Goal: Task Accomplishment & Management: Complete application form

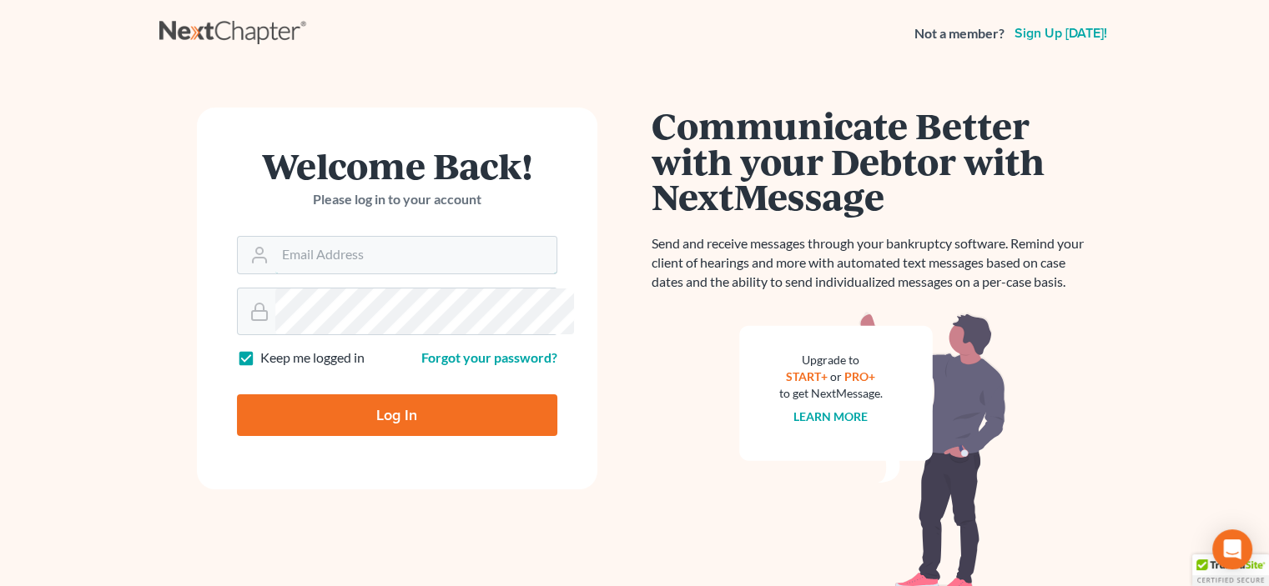
type input "[EMAIL_ADDRESS][DOMAIN_NAME]"
click at [385, 436] on input "Log In" at bounding box center [397, 416] width 320 height 42
type input "Thinking..."
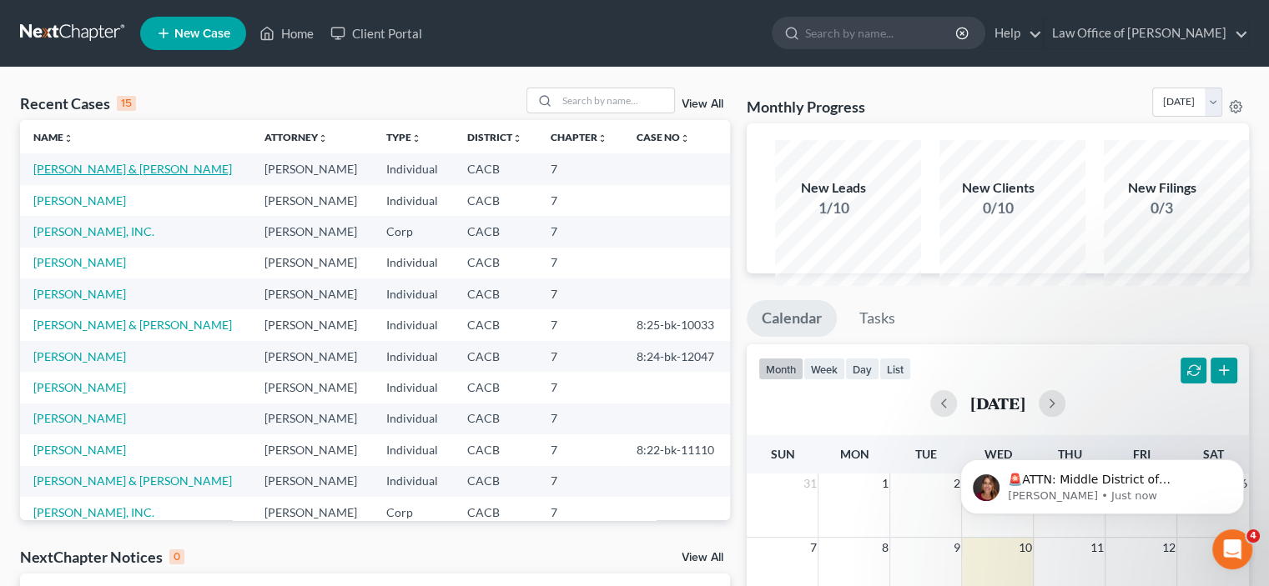
click at [82, 176] on link "[PERSON_NAME] & [PERSON_NAME]" at bounding box center [132, 169] width 199 height 14
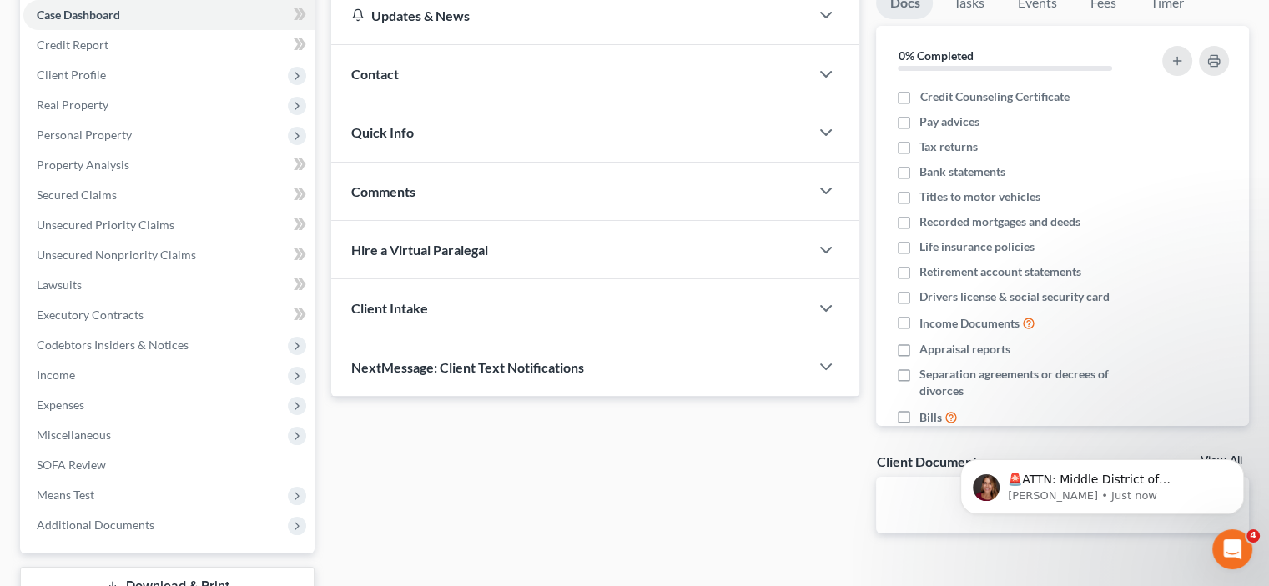
scroll to position [194, 0]
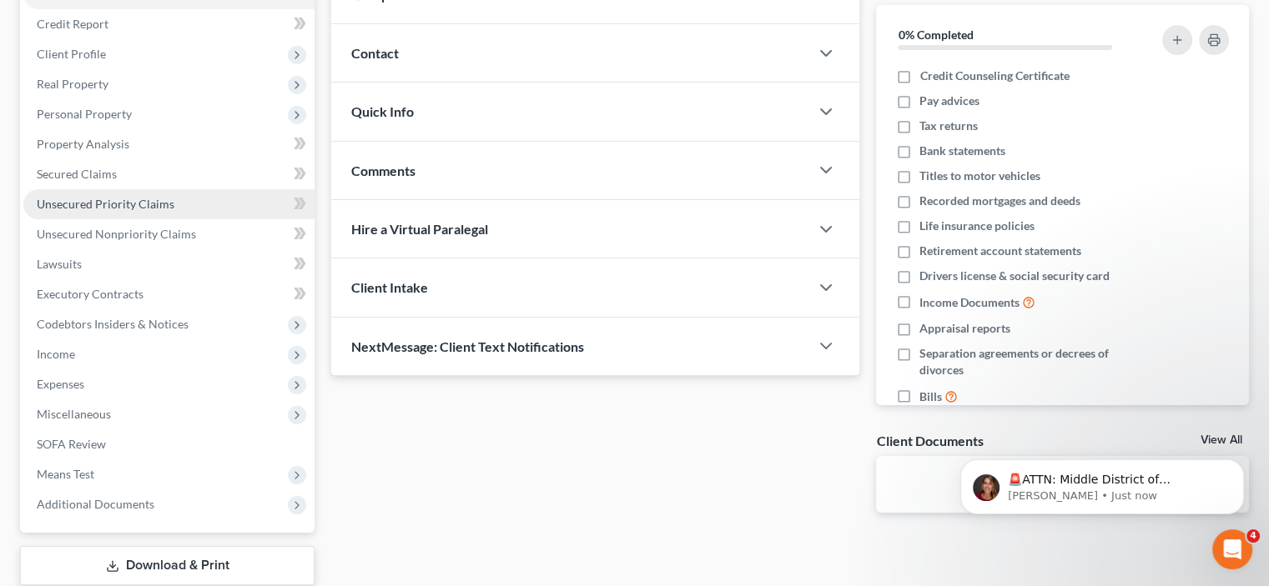
click at [100, 211] on span "Unsecured Priority Claims" at bounding box center [106, 204] width 138 height 14
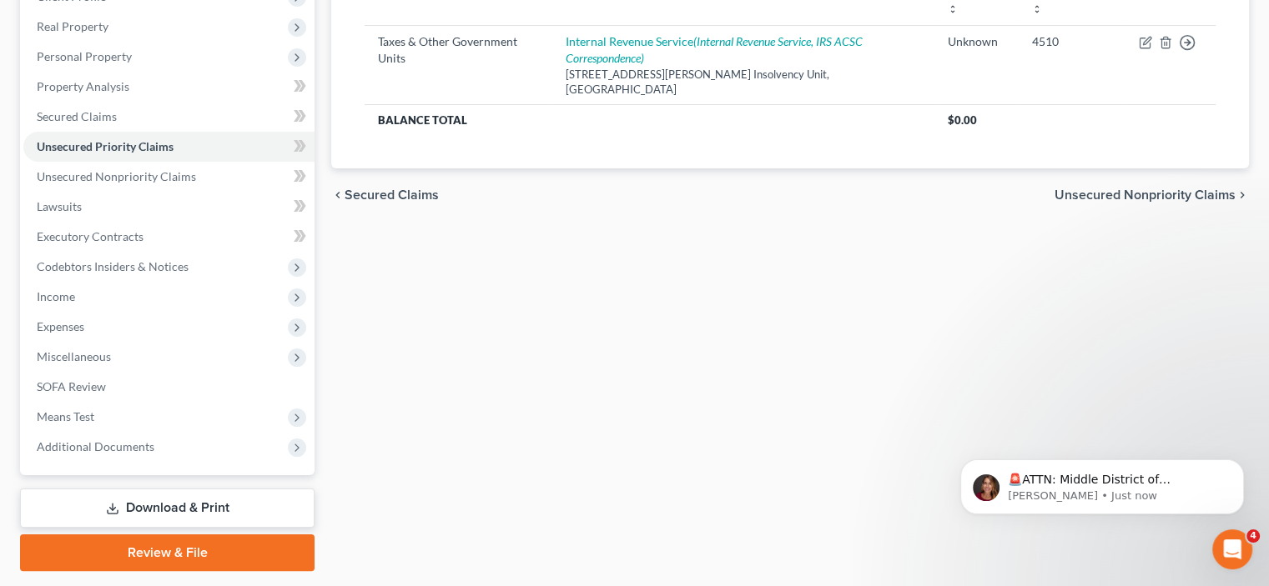
scroll to position [389, 0]
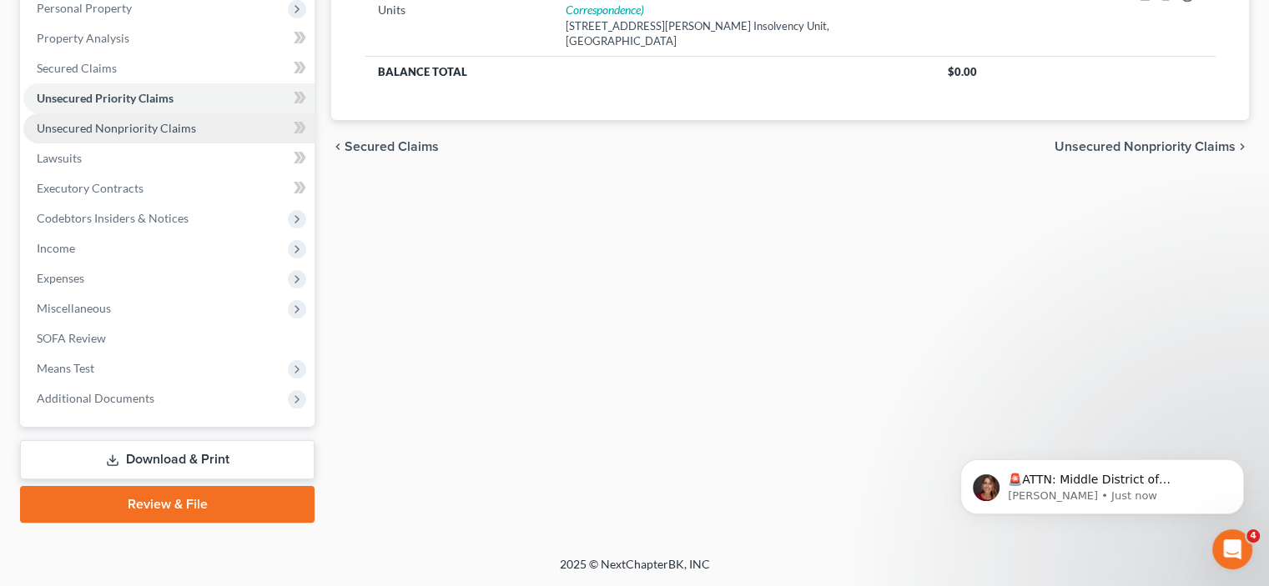
click at [97, 135] on span "Unsecured Nonpriority Claims" at bounding box center [116, 128] width 159 height 14
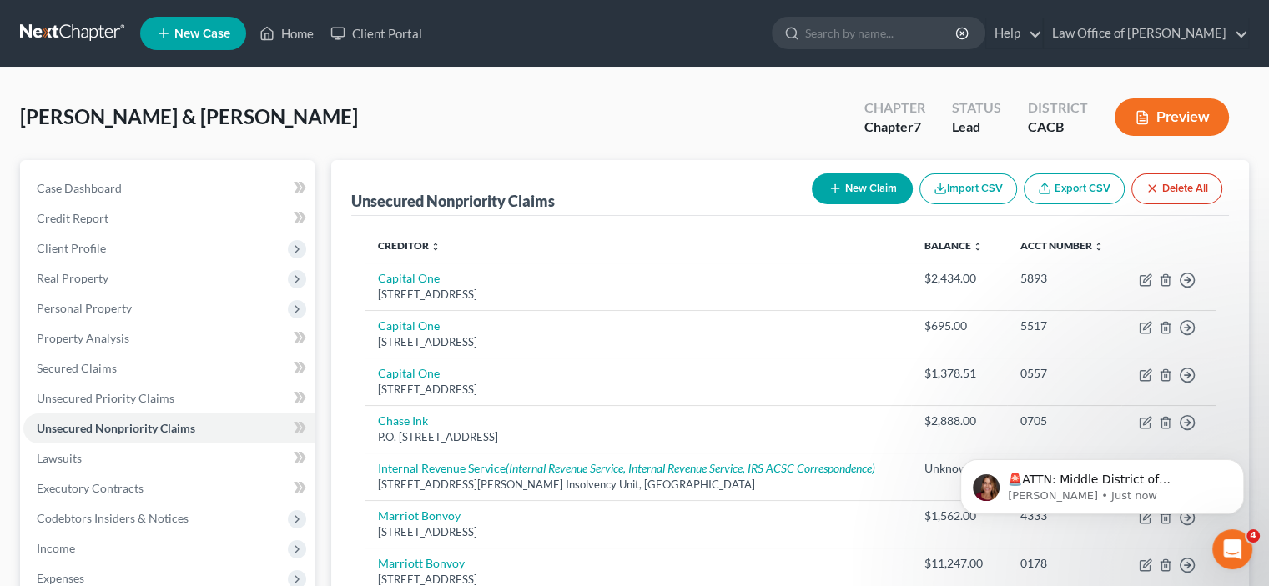
click at [812, 204] on button "New Claim" at bounding box center [862, 188] width 101 height 31
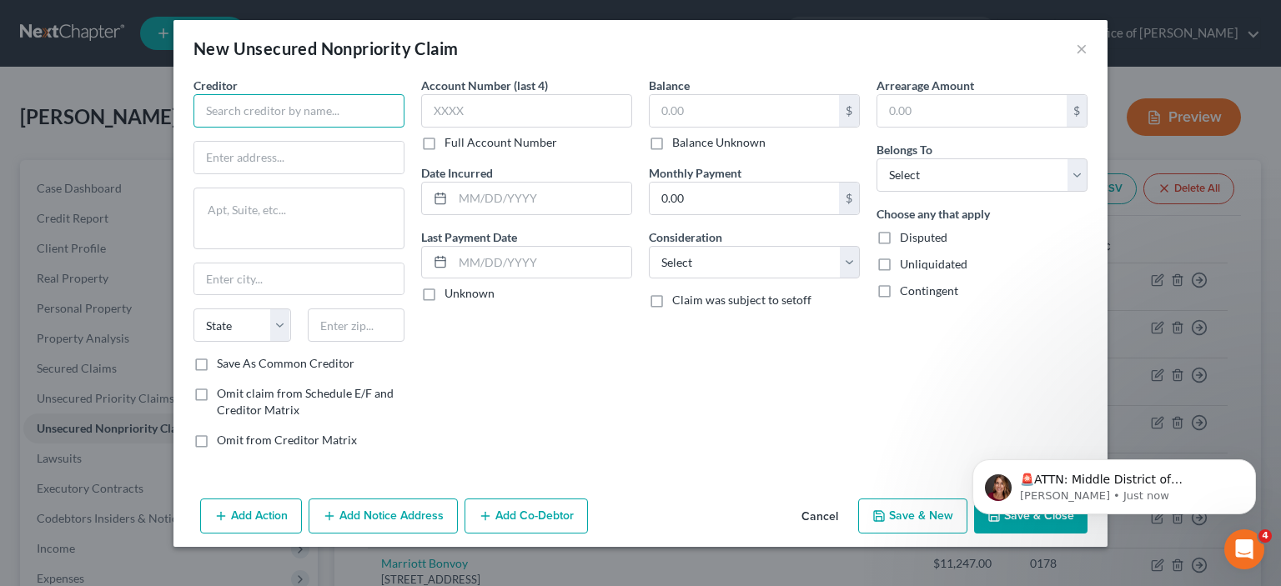
click at [194, 128] on input "text" at bounding box center [299, 110] width 211 height 33
type input "Sofi Bank"
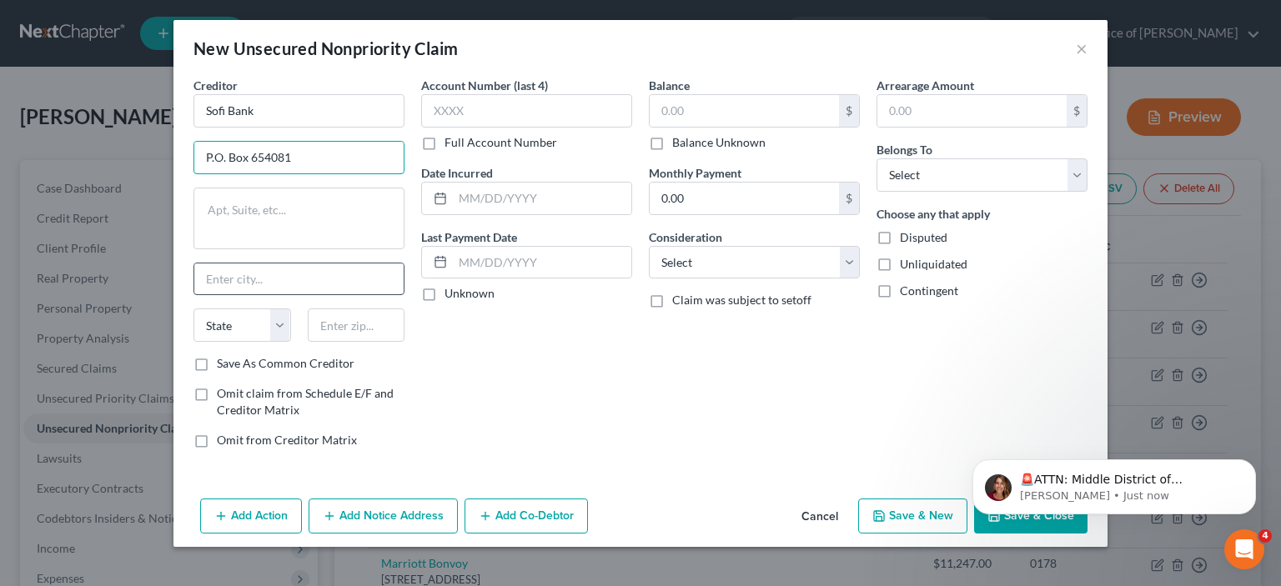
type input "P.O. Box 654081"
click at [194, 295] on input "text" at bounding box center [298, 280] width 209 height 32
type input "[GEOGRAPHIC_DATA]"
click at [194, 342] on select "State [US_STATE] AK AR AZ CA CO CT DE DC [GEOGRAPHIC_DATA] [GEOGRAPHIC_DATA] GU…" at bounding box center [243, 325] width 98 height 33
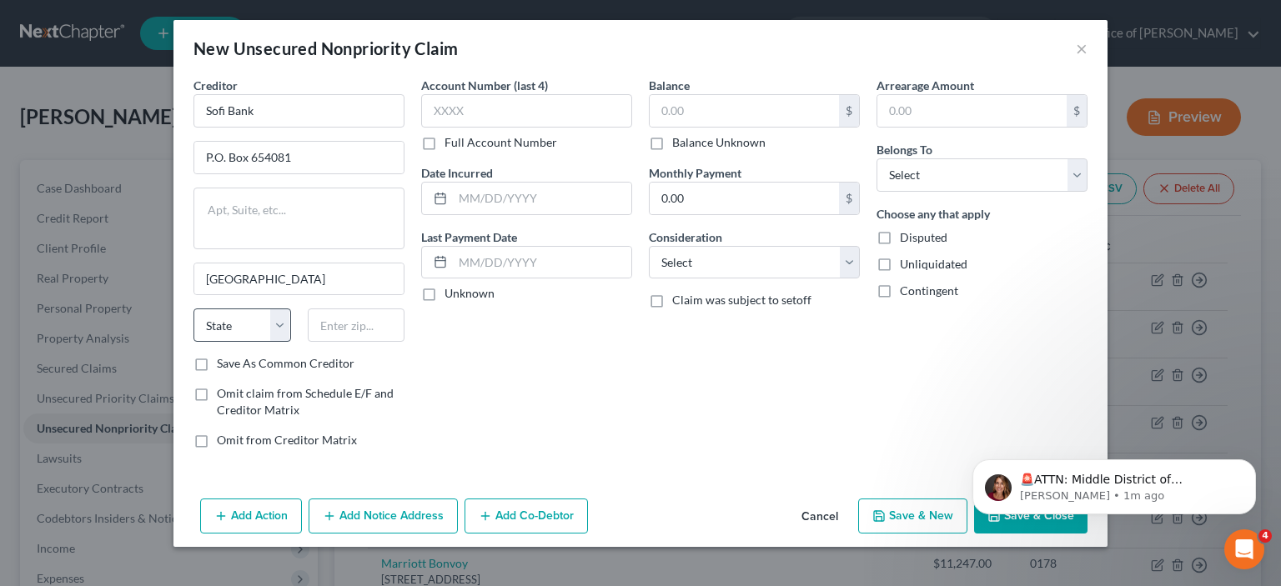
drag, startPoint x: 207, startPoint y: 273, endPoint x: 195, endPoint y: 283, distance: 15.4
click at [204, 309] on div "State [US_STATE] AK AR AZ CA CO CT DE DC [GEOGRAPHIC_DATA] [GEOGRAPHIC_DATA] GU…" at bounding box center [242, 325] width 114 height 33
click at [194, 309] on select "State [US_STATE] AK AR AZ CA CO CT DE DC [GEOGRAPHIC_DATA] [GEOGRAPHIC_DATA] GU…" at bounding box center [243, 325] width 98 height 33
select select "45"
click at [194, 309] on select "State [US_STATE] AK AR AZ CA CO CT DE DC [GEOGRAPHIC_DATA] [GEOGRAPHIC_DATA] GU…" at bounding box center [243, 325] width 98 height 33
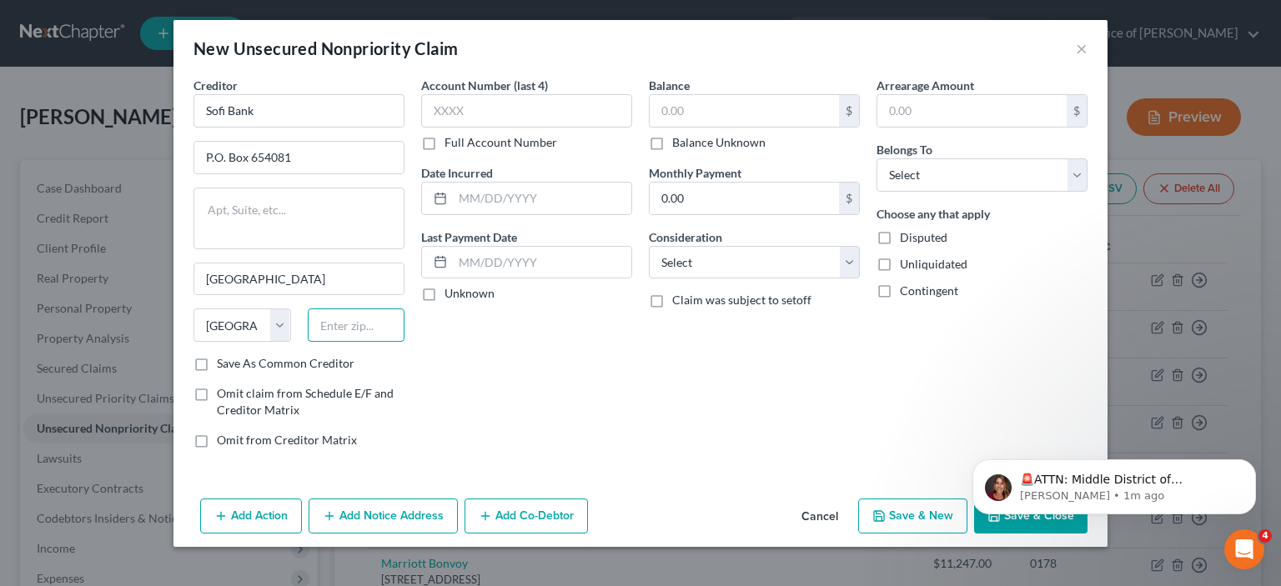
click at [308, 309] on input "text" at bounding box center [357, 325] width 98 height 33
type input "75201"
click at [199, 142] on input "P.O. Box 654081" at bounding box center [298, 158] width 209 height 32
type input "P.O. Box 654158"
click at [308, 309] on input "75201" at bounding box center [357, 325] width 98 height 33
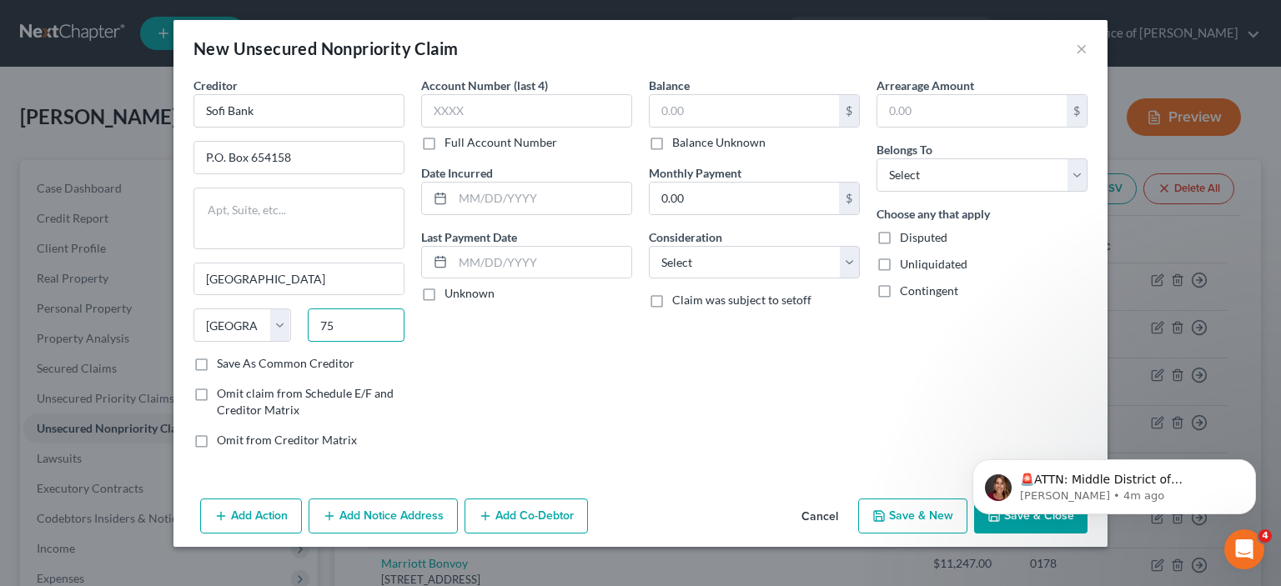
type input "7"
type input "75265-4158"
click at [194, 128] on input "Sofi Bank" at bounding box center [299, 110] width 211 height 33
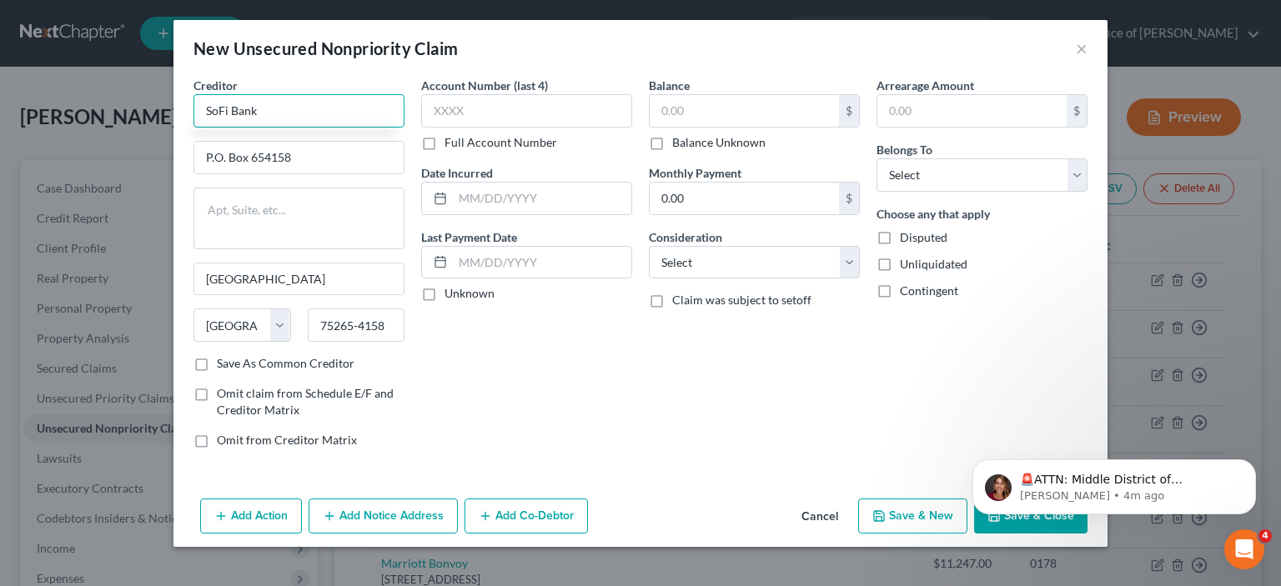
type input "SoFi Bank"
click at [217, 355] on label "Save As Common Creditor" at bounding box center [286, 363] width 138 height 17
click at [224, 355] on input "Save As Common Creditor" at bounding box center [229, 360] width 11 height 11
checkbox input "true"
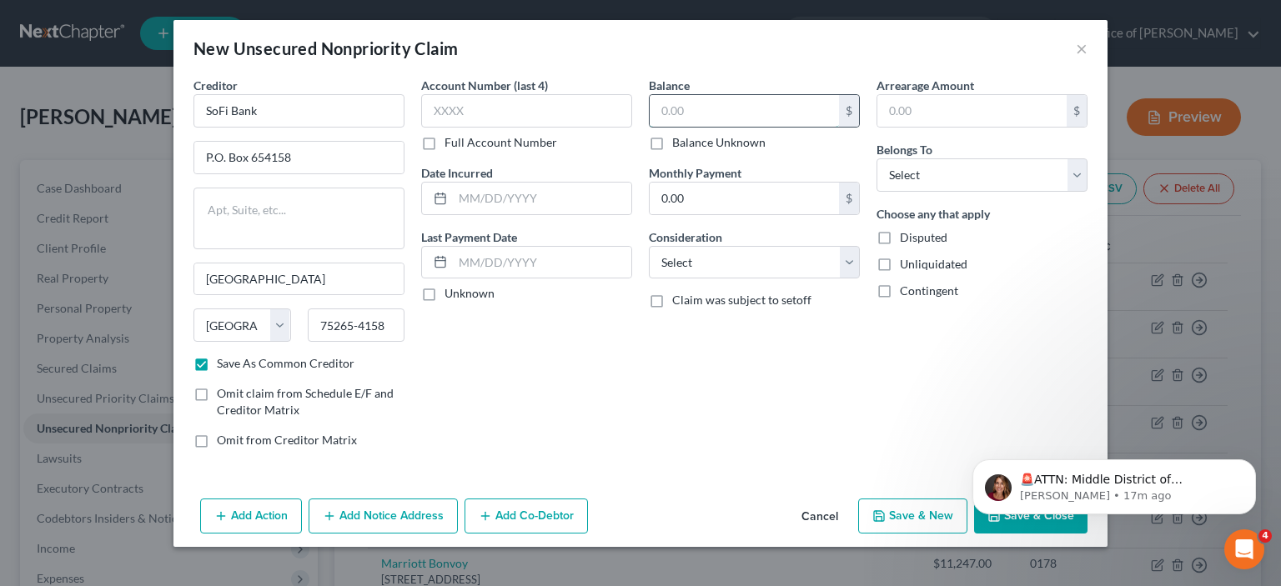
click at [651, 127] on input "text" at bounding box center [744, 111] width 189 height 32
type input "0"
type input "15,834.00"
click at [860, 279] on select "Select Cable / Satellite Services Collection Agency Credit Card Debt Debt Couns…" at bounding box center [754, 262] width 211 height 33
select select "2"
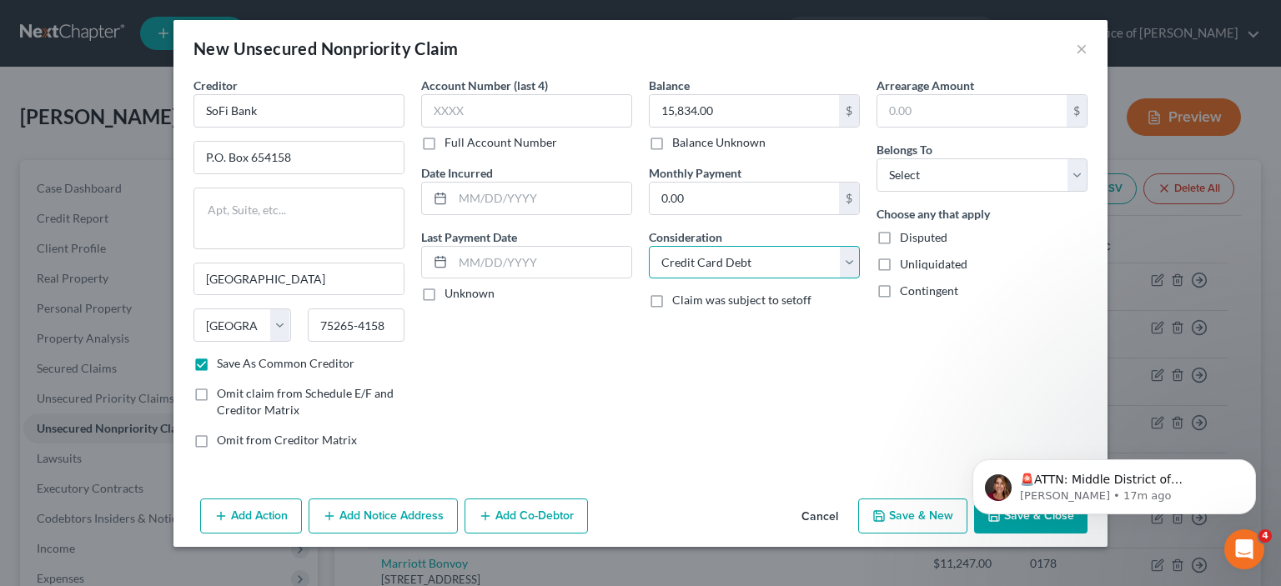
click at [649, 279] on select "Select Cable / Satellite Services Collection Agency Credit Card Debt Debt Couns…" at bounding box center [754, 262] width 211 height 33
click at [1088, 192] on select "Select Debtor 1 Only Debtor 2 Only Debtor 1 And Debtor 2 Only At Least One Of T…" at bounding box center [982, 174] width 211 height 33
select select "2"
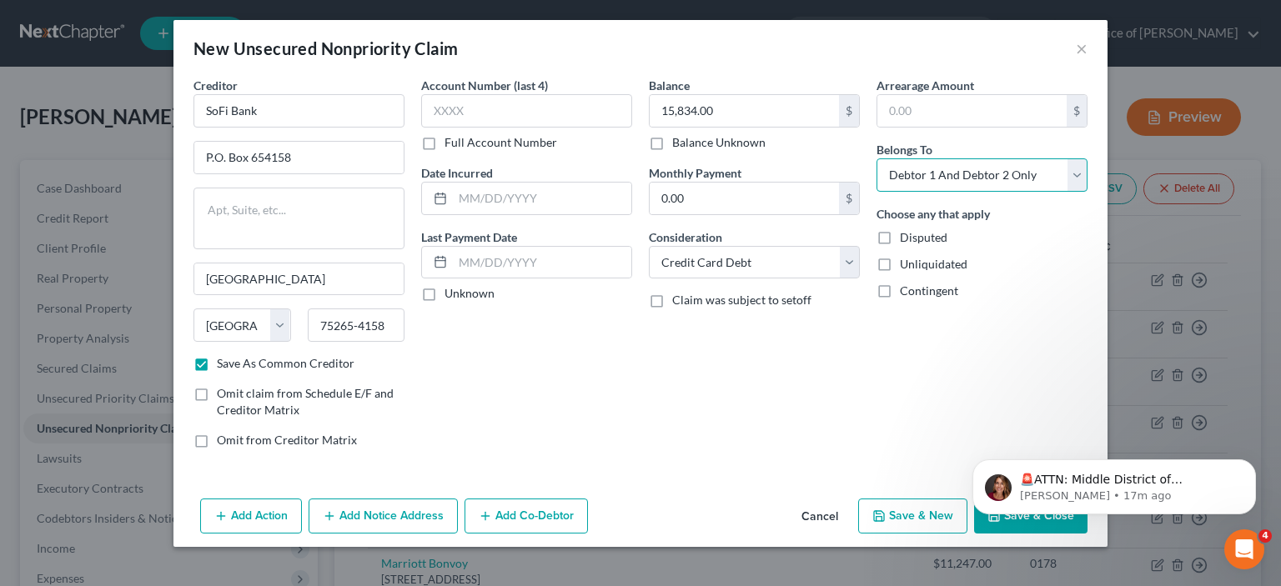
click at [926, 192] on select "Select Debtor 1 Only Debtor 2 Only Debtor 1 And Debtor 2 Only At Least One Of T…" at bounding box center [982, 174] width 211 height 33
click at [1133, 480] on p "🚨ATTN: Middle District of [US_STATE] The court has added a new Credit Counselin…" at bounding box center [1127, 480] width 215 height 17
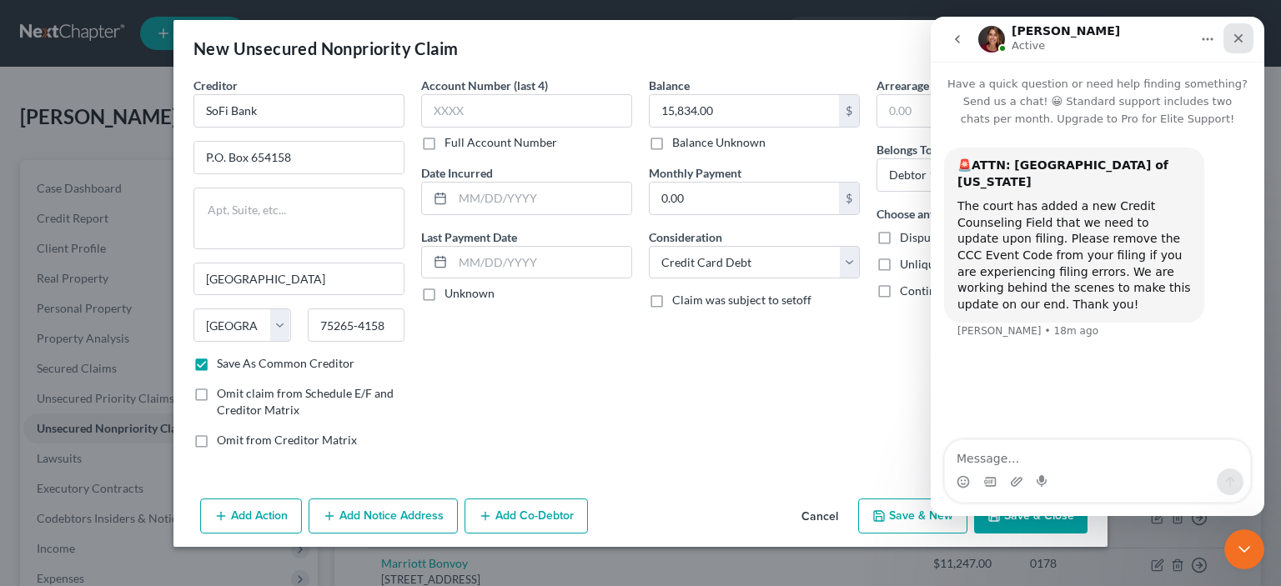
click at [1237, 41] on icon "Close" at bounding box center [1238, 38] width 13 height 13
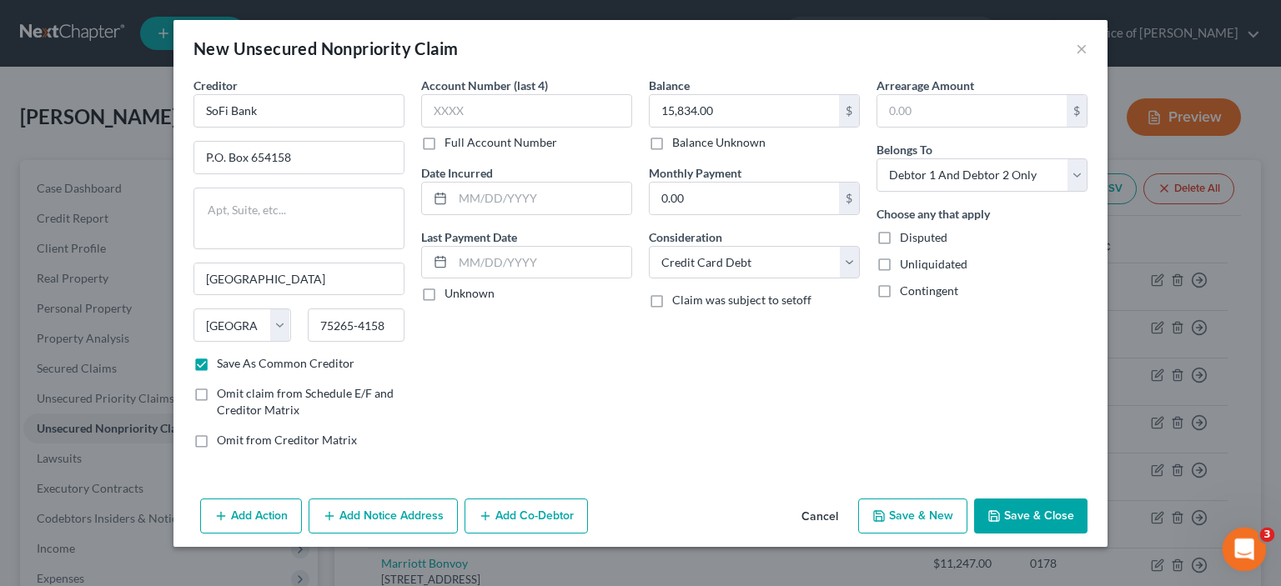
click at [1236, 540] on icon "Open Intercom Messenger" at bounding box center [1243, 548] width 28 height 28
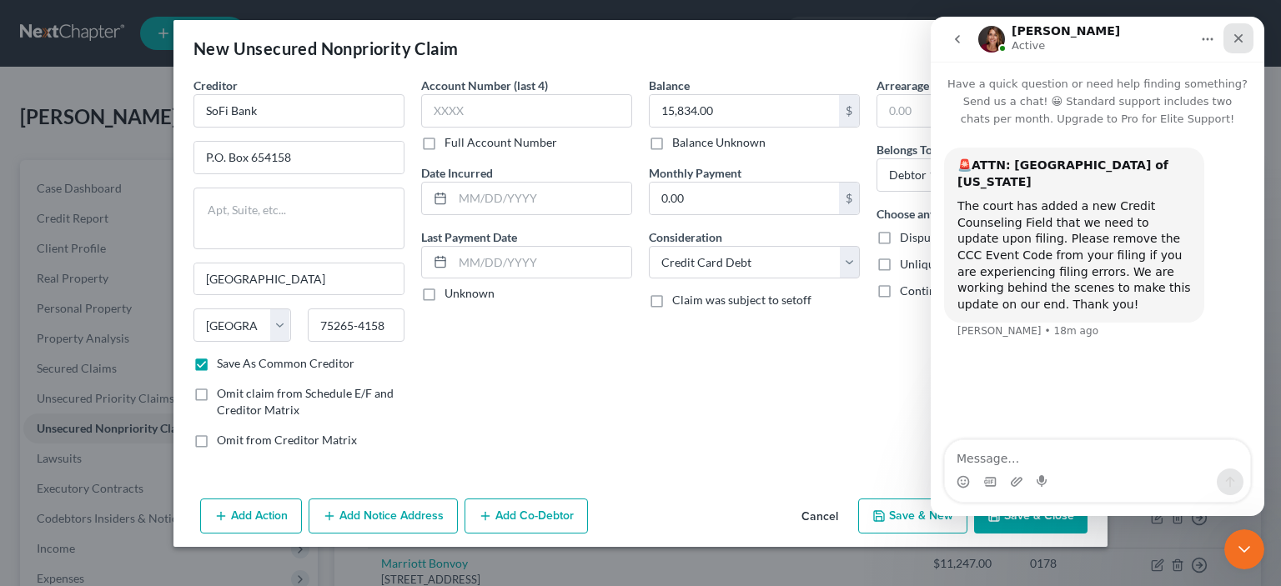
click at [1232, 43] on icon "Close" at bounding box center [1238, 38] width 13 height 13
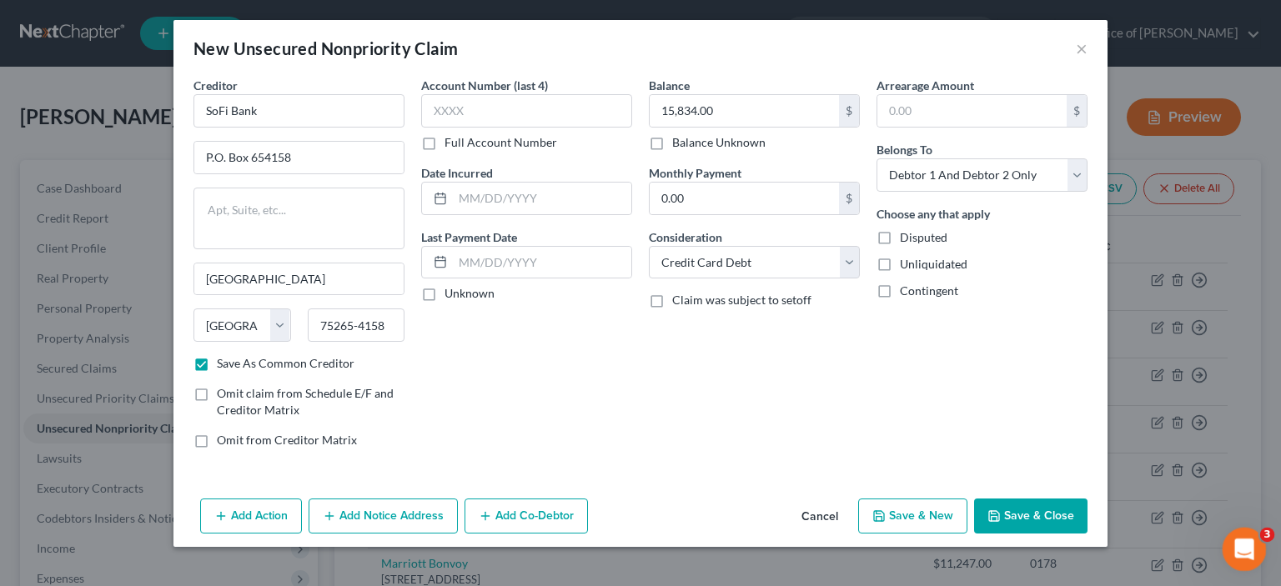
click at [1242, 553] on icon "Open Intercom Messenger" at bounding box center [1243, 548] width 28 height 28
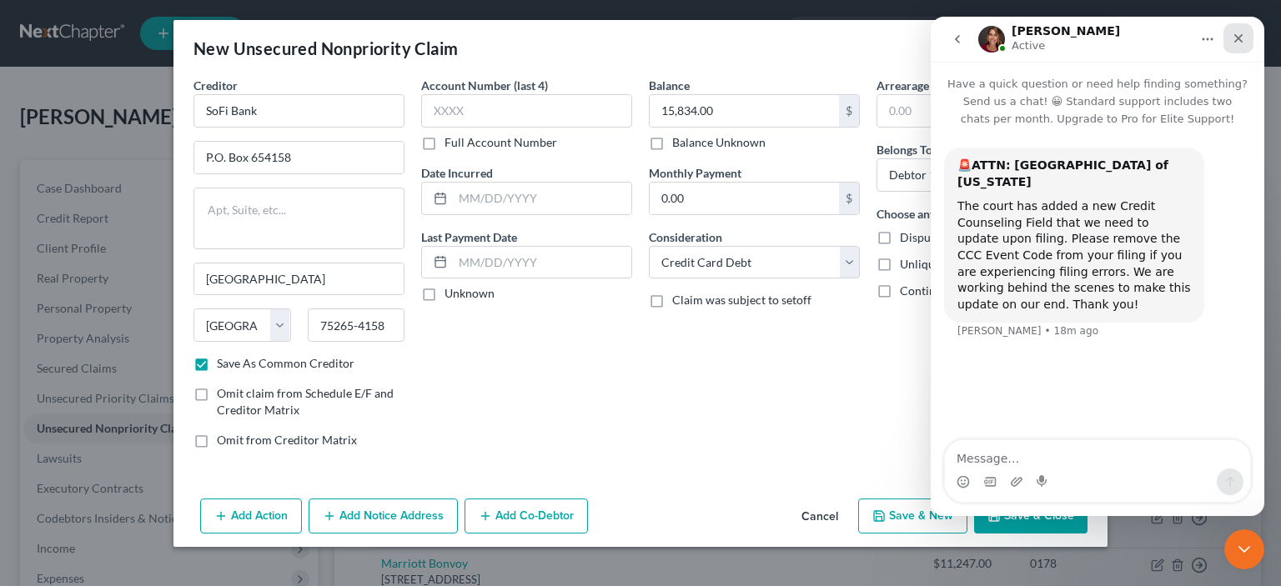
click at [1238, 39] on icon "Close" at bounding box center [1238, 38] width 9 height 9
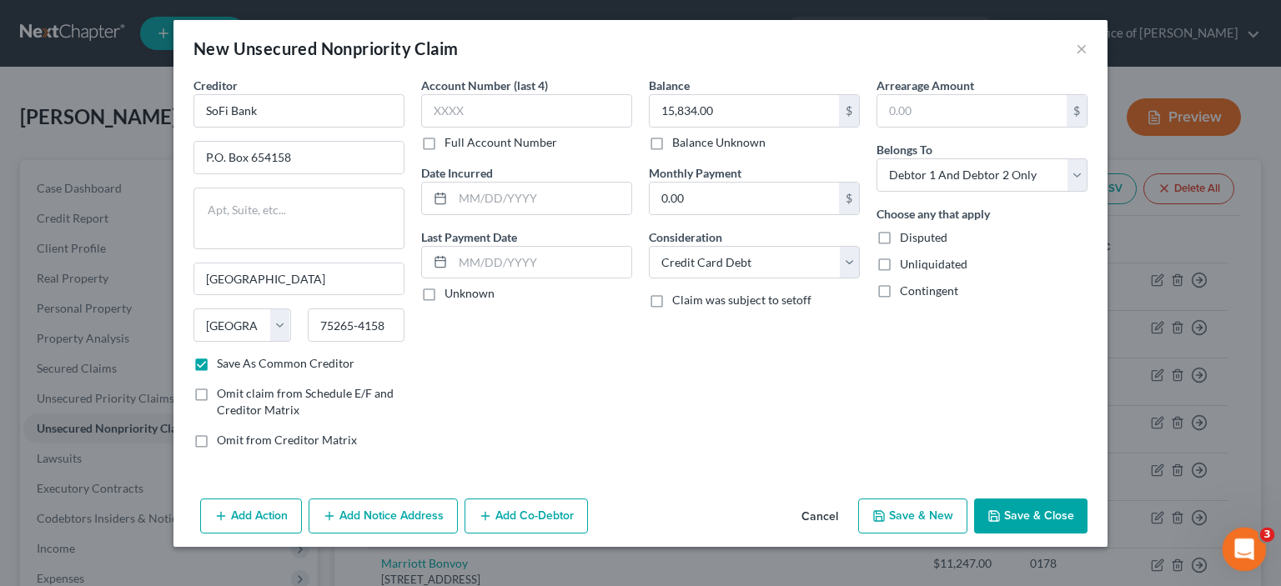
click at [1229, 556] on div "Open Intercom Messenger" at bounding box center [1241, 547] width 55 height 55
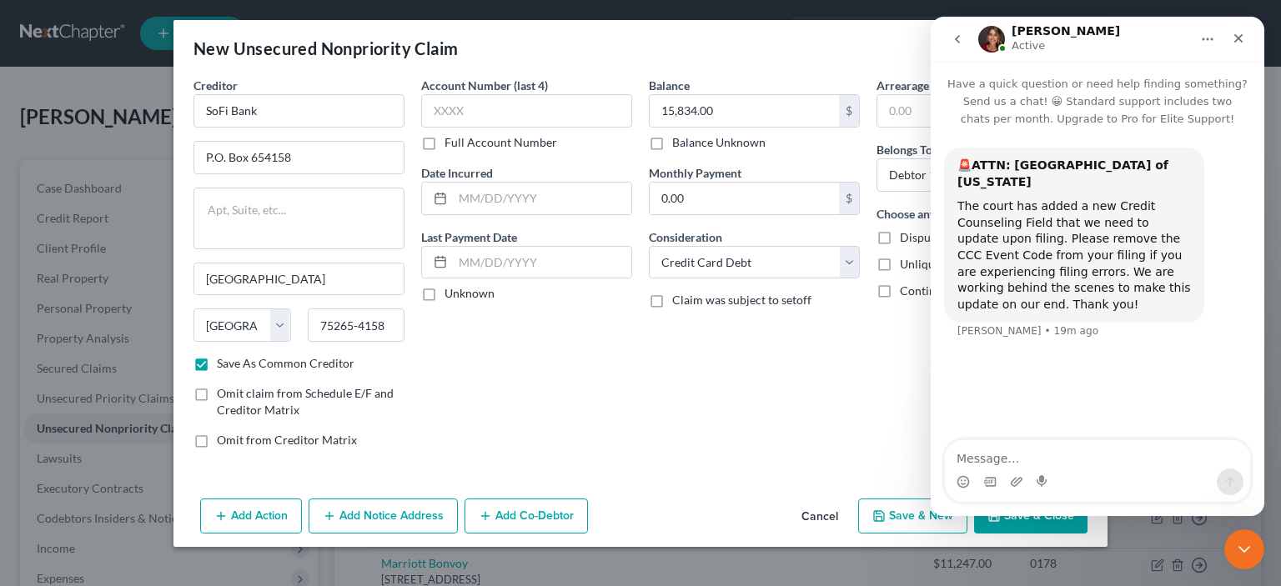
click at [1204, 40] on icon "Home" at bounding box center [1207, 39] width 13 height 13
click at [1236, 41] on icon "Close" at bounding box center [1238, 38] width 9 height 9
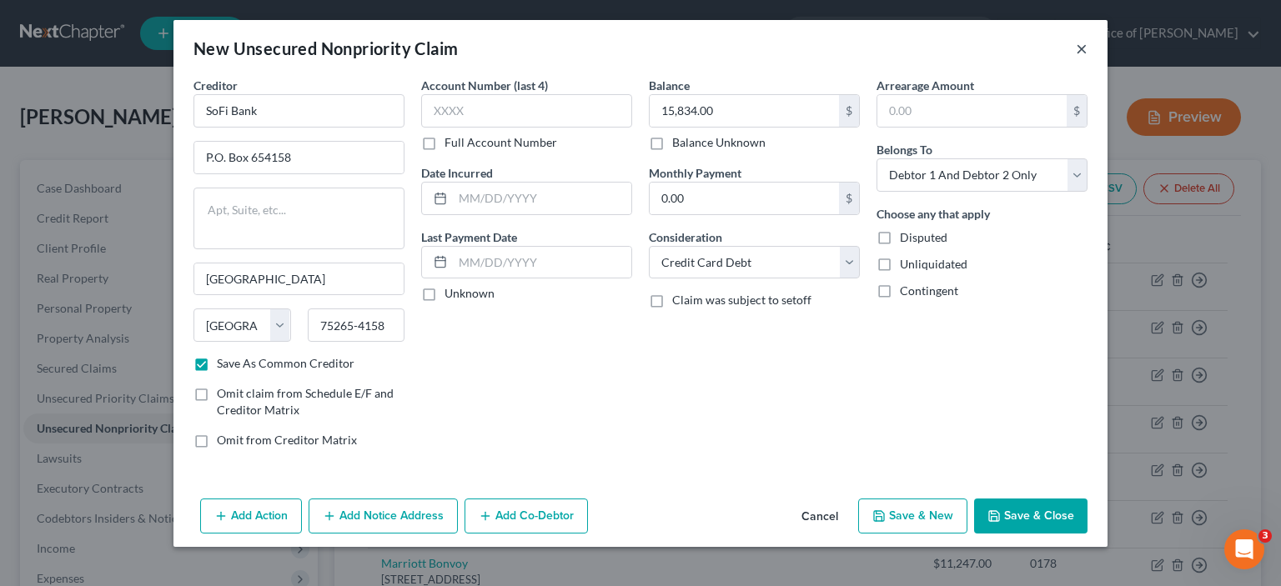
click at [1088, 58] on button "×" at bounding box center [1082, 48] width 12 height 20
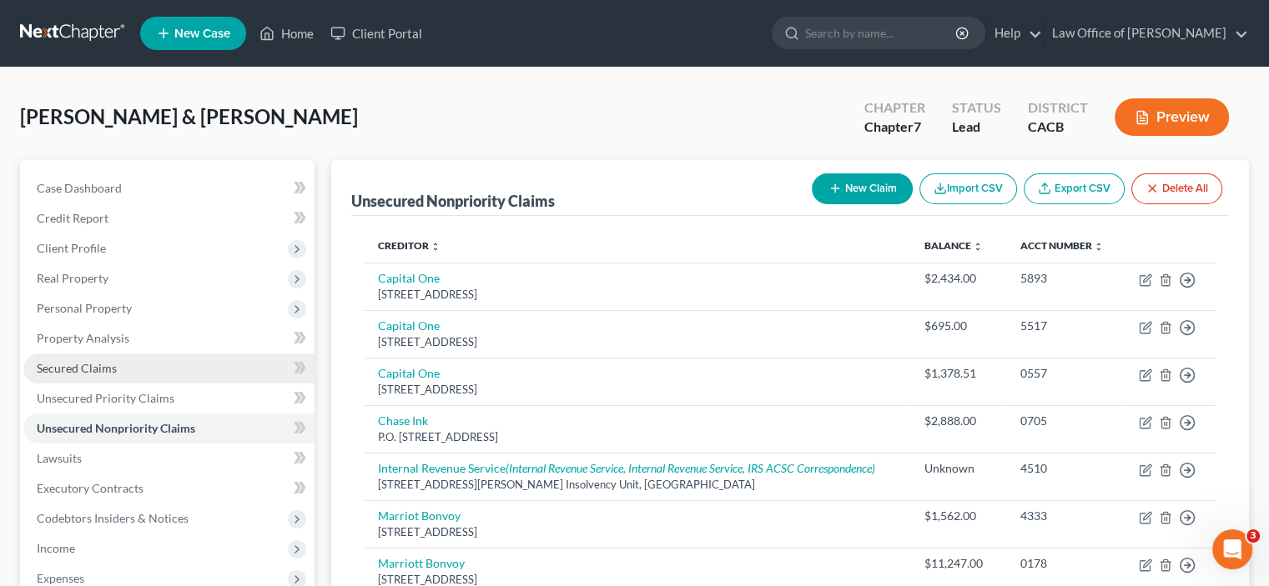
scroll to position [194, 0]
